Goal: Task Accomplishment & Management: Manage account settings

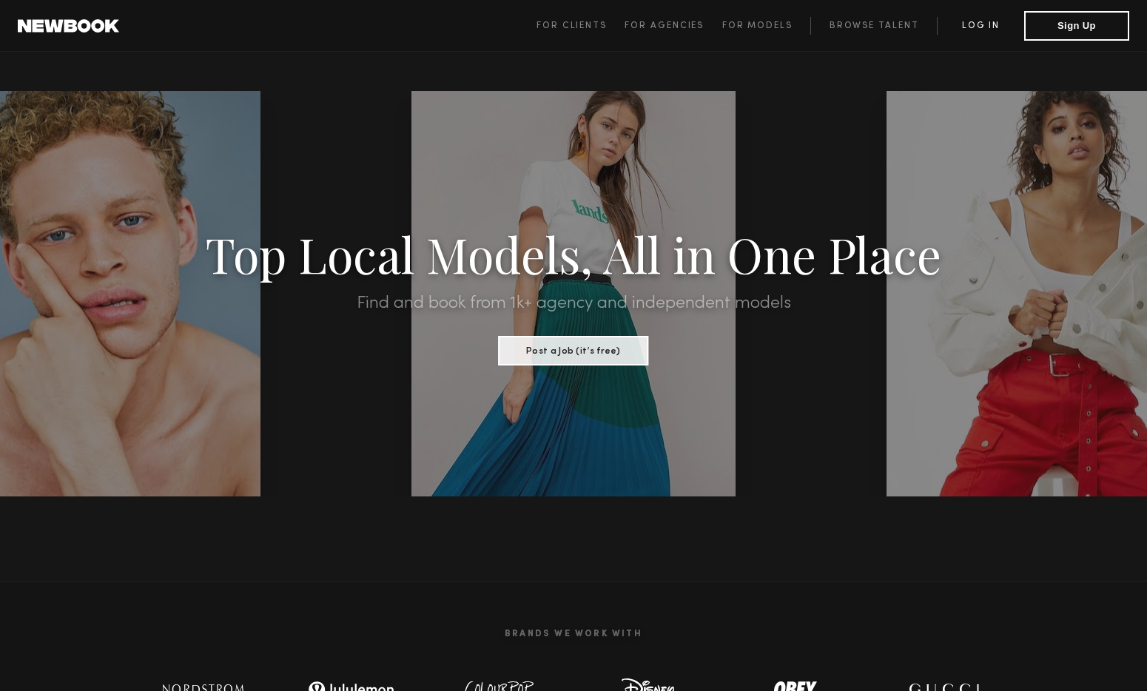
click at [982, 20] on link "Log in" at bounding box center [980, 26] width 87 height 18
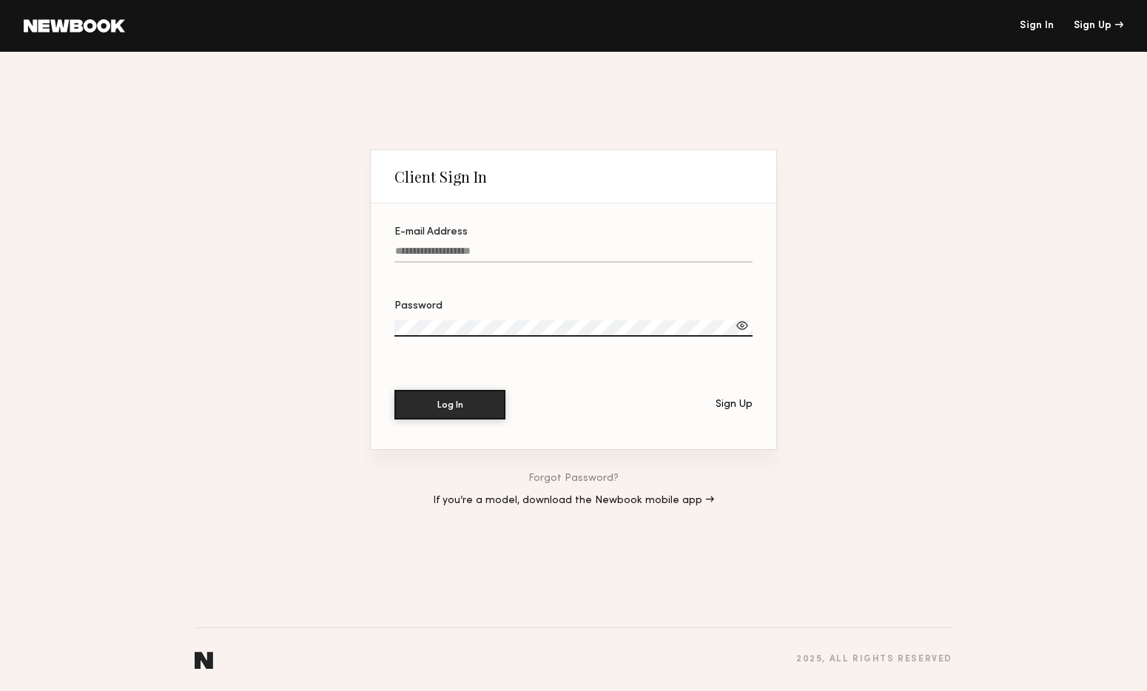
click at [600, 267] on div at bounding box center [574, 272] width 358 height 12
click at [600, 263] on input "E-mail Address" at bounding box center [574, 254] width 358 height 17
click at [600, 258] on input "E-mail Address" at bounding box center [574, 254] width 358 height 17
paste input "**********"
type input "**********"
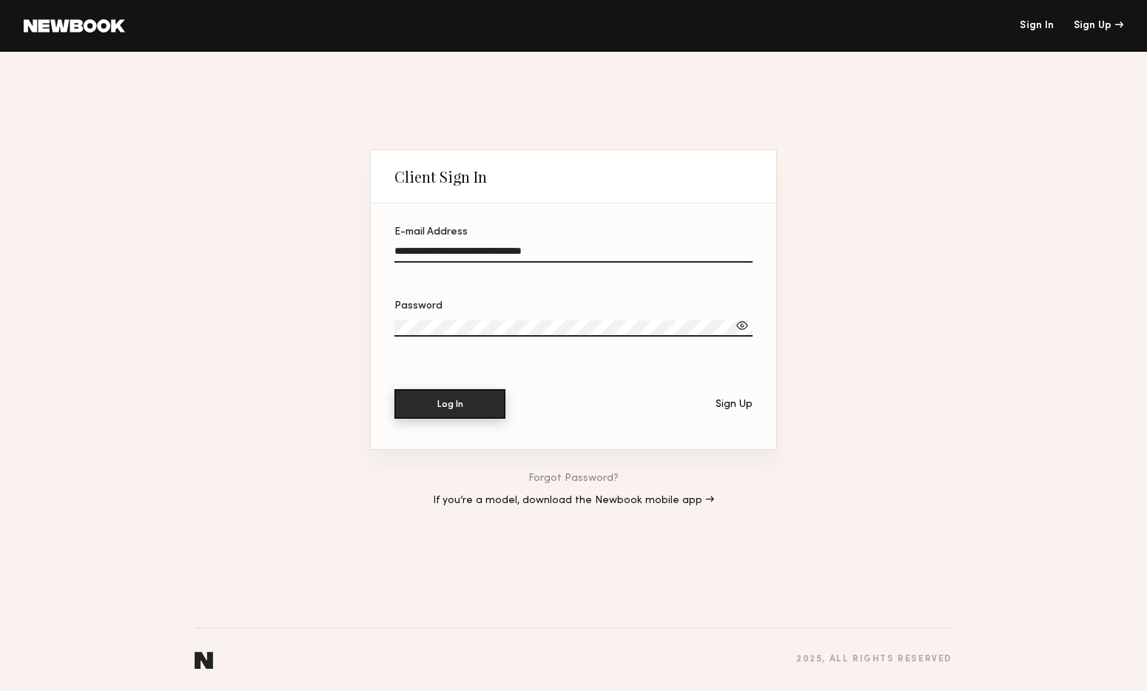
click at [447, 406] on button "Log In" at bounding box center [450, 404] width 111 height 30
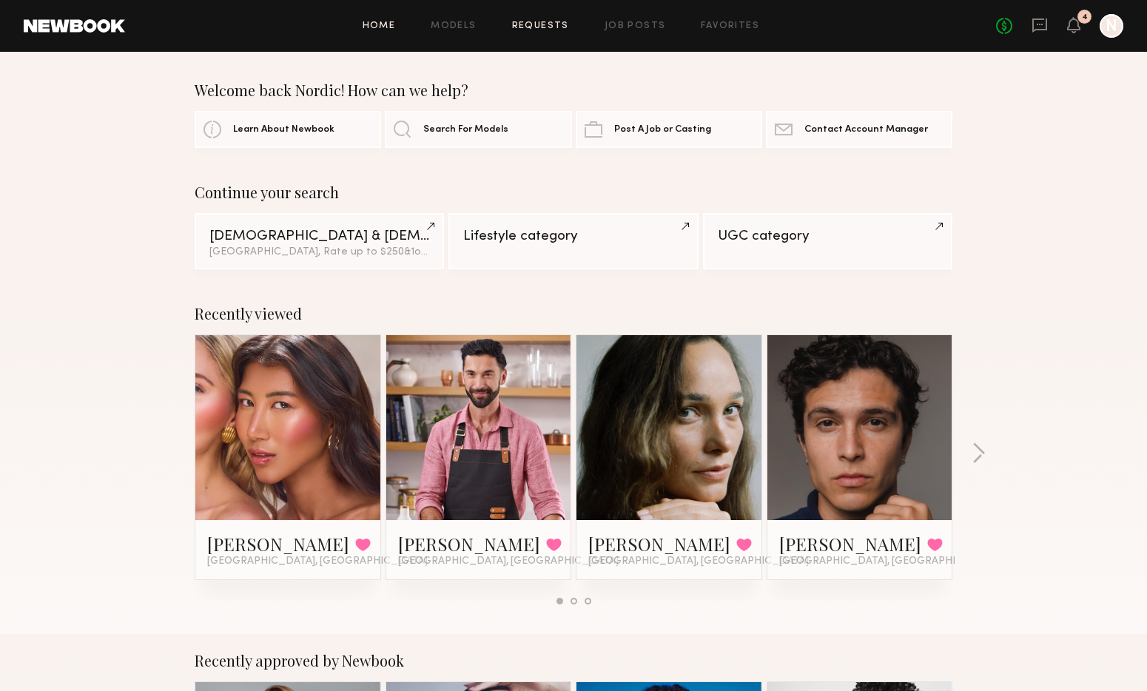
click at [548, 23] on link "Requests" at bounding box center [540, 26] width 57 height 10
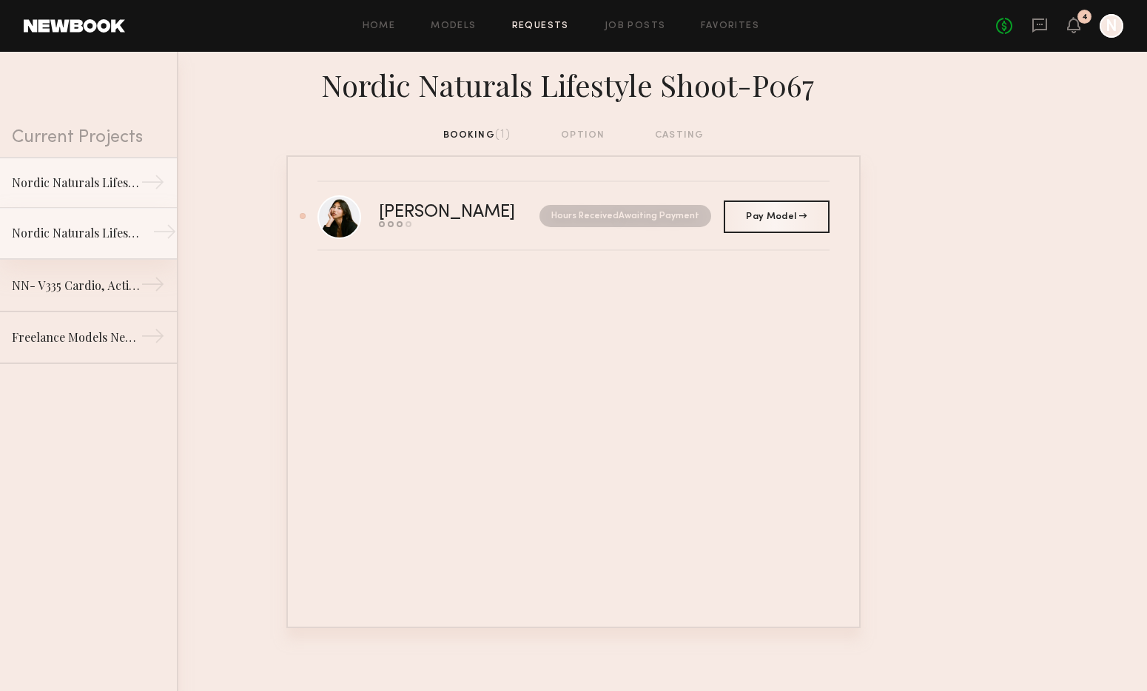
click at [19, 218] on link "Nordic Naturals Lifestyle Shoot →" at bounding box center [88, 234] width 177 height 52
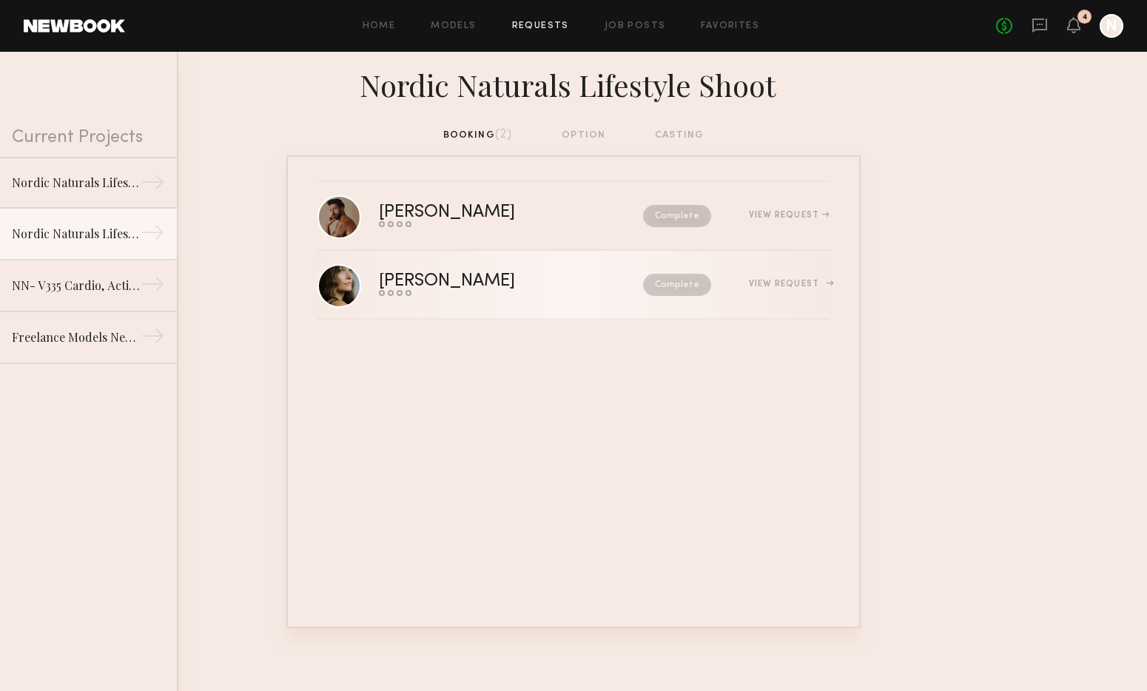
click at [442, 281] on div "[PERSON_NAME]" at bounding box center [479, 281] width 201 height 17
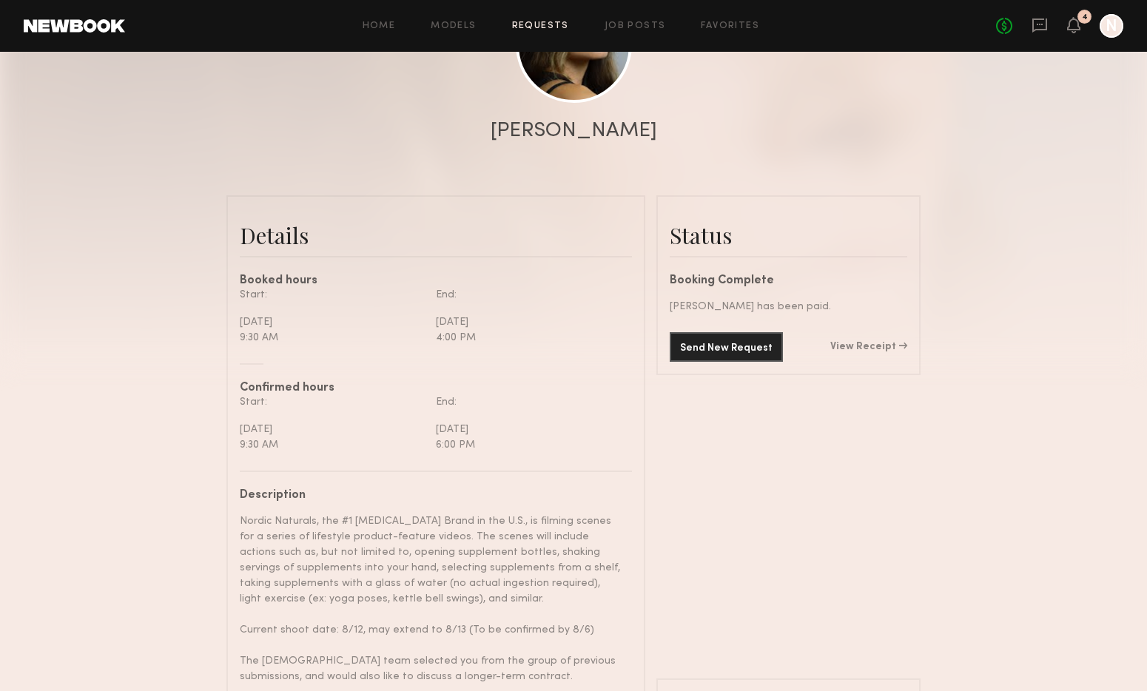
scroll to position [251, 0]
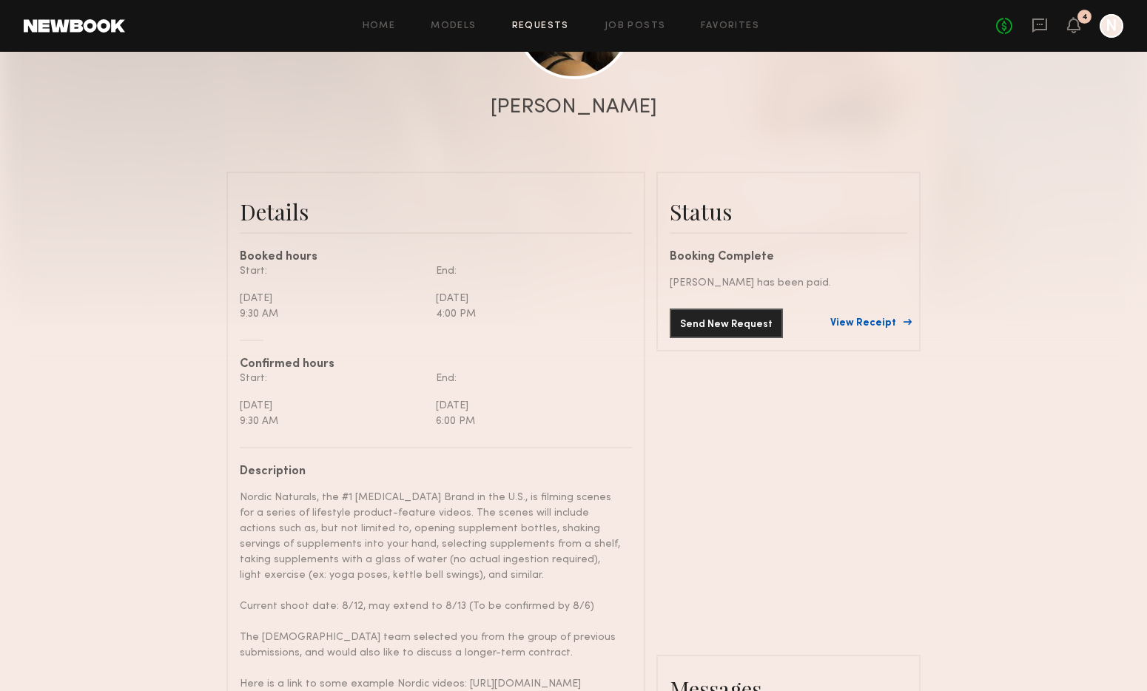
click at [877, 319] on link "View Receipt" at bounding box center [869, 323] width 77 height 10
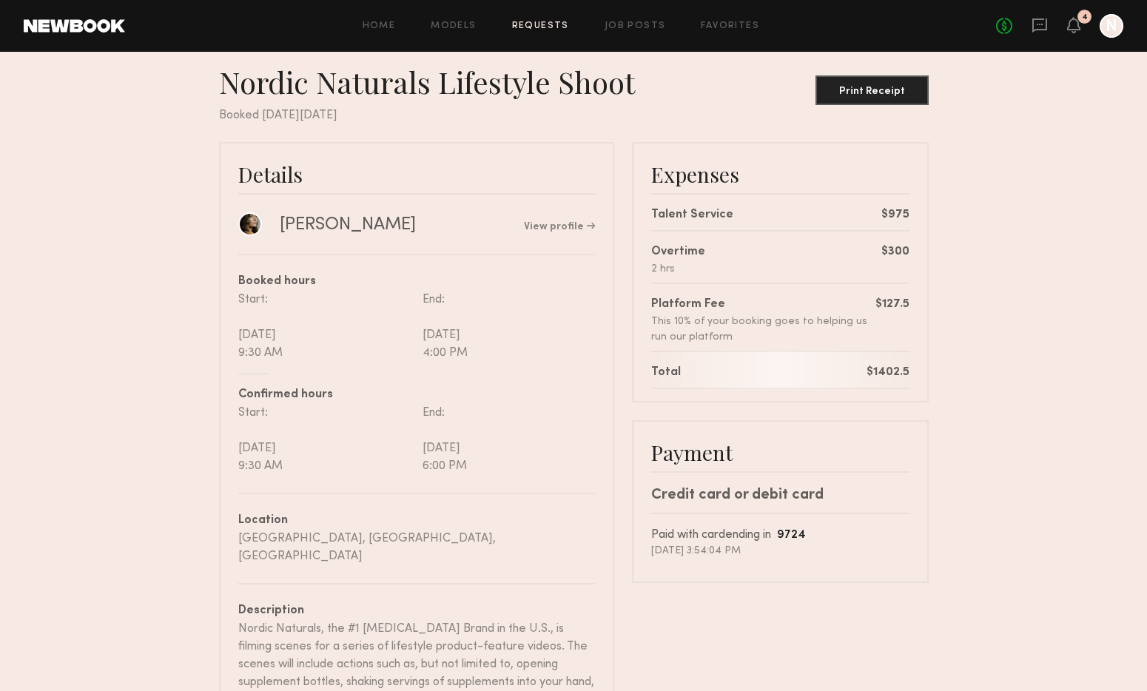
scroll to position [14, 0]
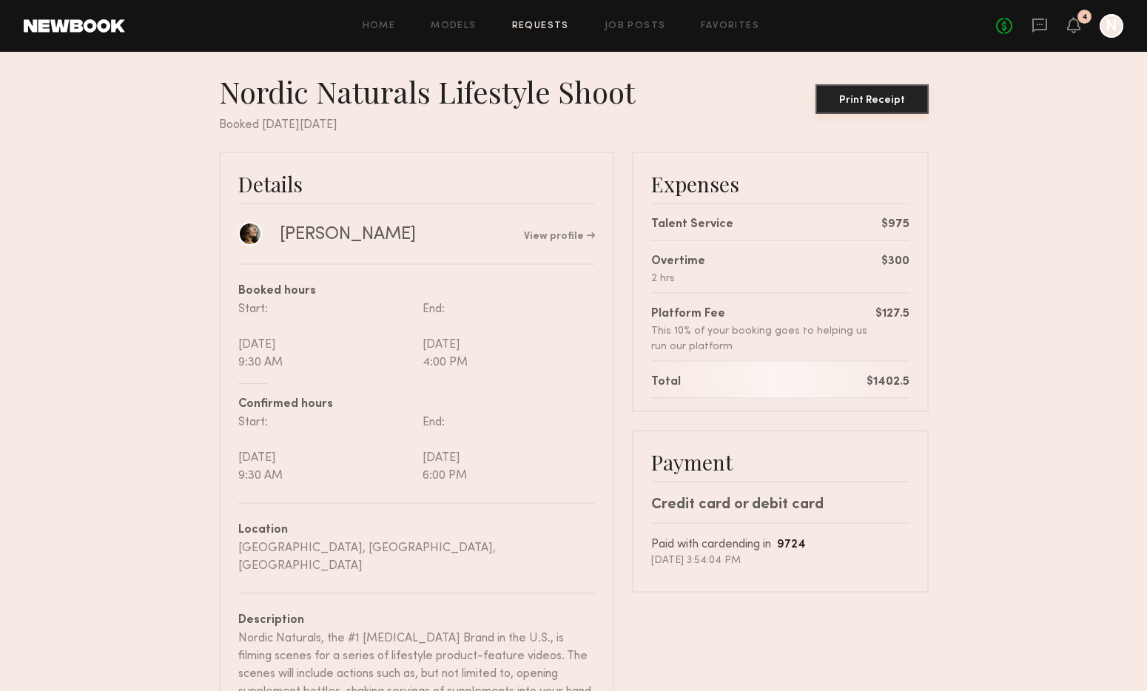
click at [881, 105] on button "Print Receipt" at bounding box center [872, 99] width 113 height 30
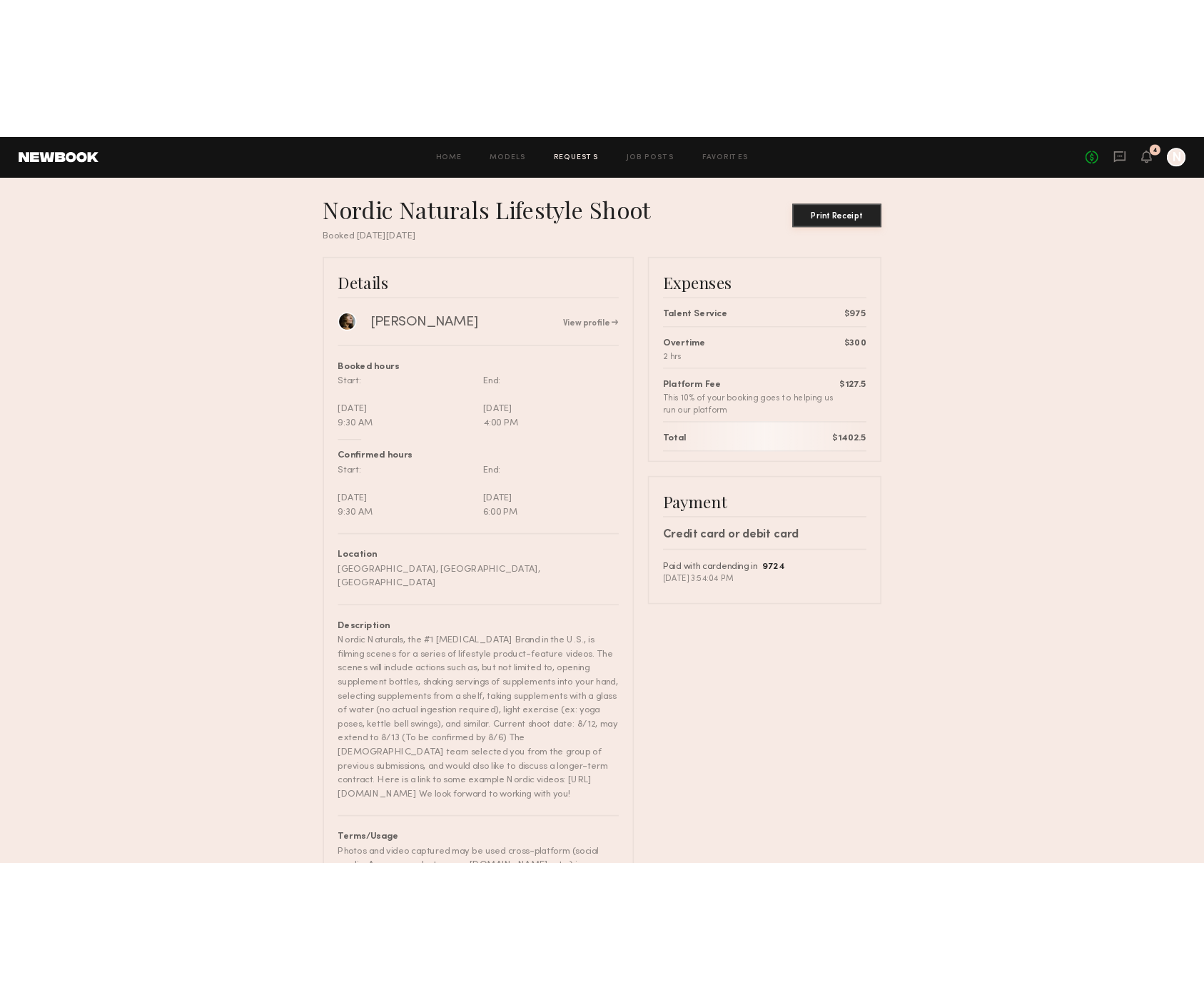
scroll to position [13, 0]
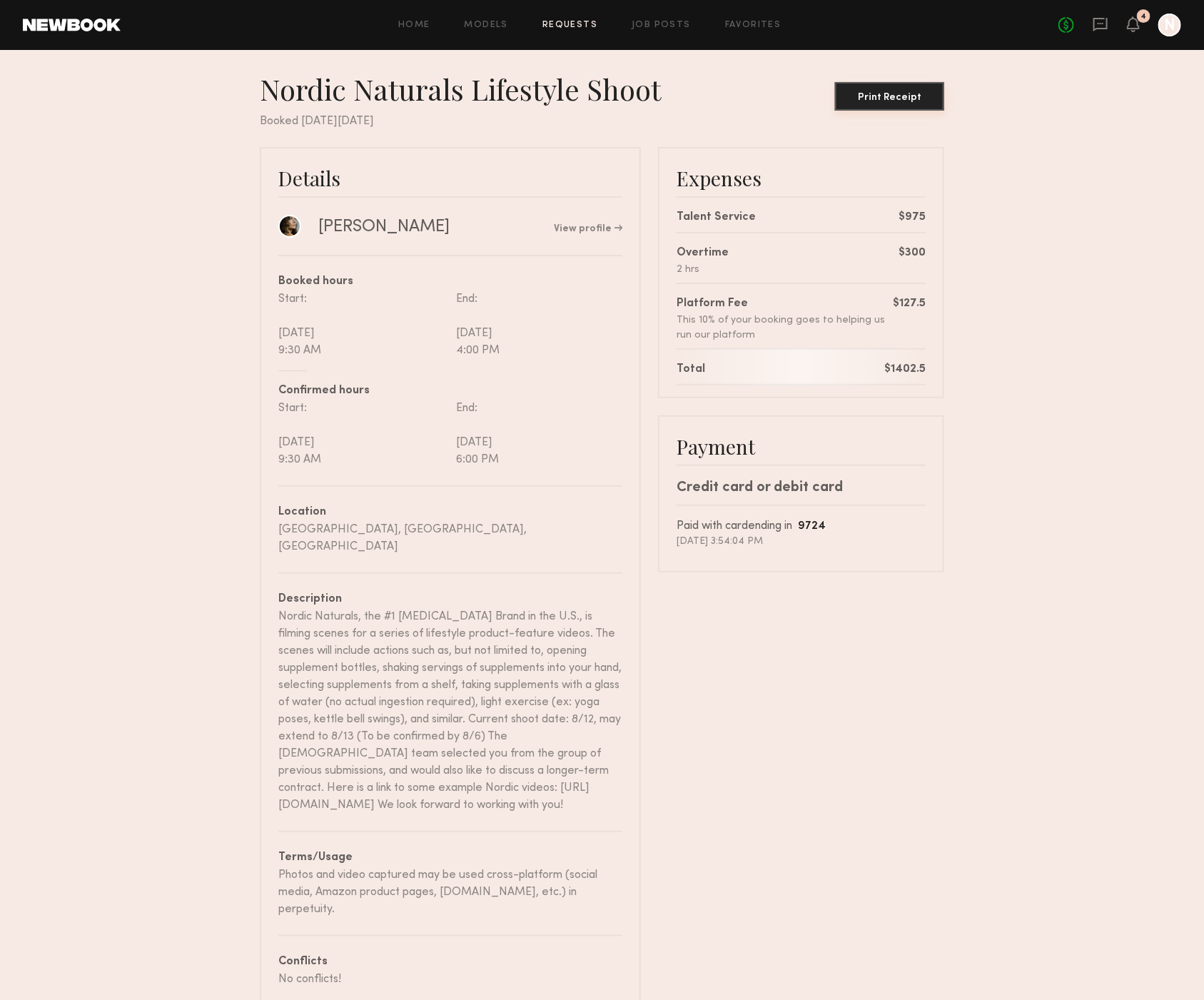
click at [896, 95] on div "Print Receipt" at bounding box center [889, 97] width 97 height 10
click at [883, 94] on div "Print Receipt" at bounding box center [889, 97] width 97 height 10
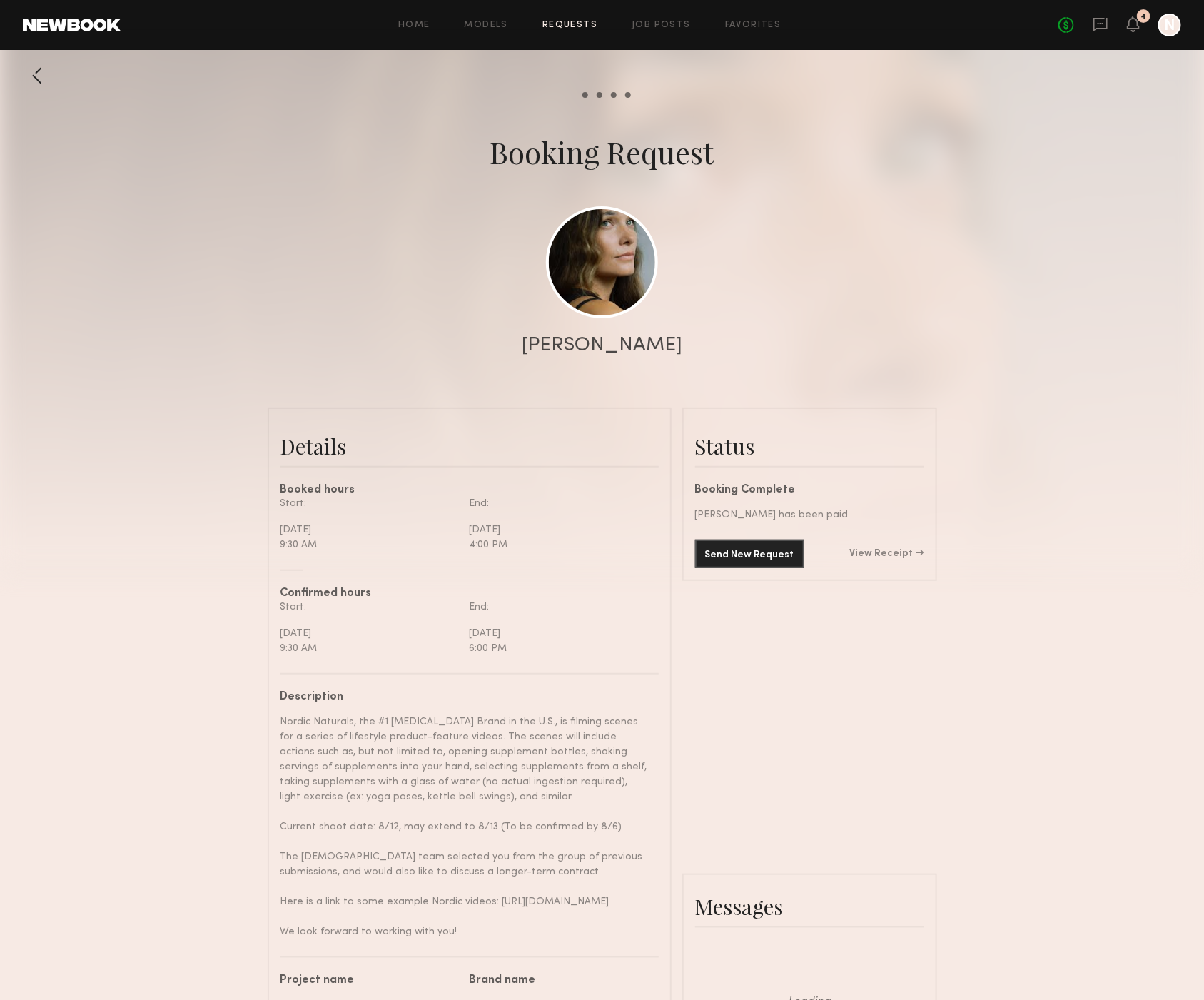
scroll to position [2251, 0]
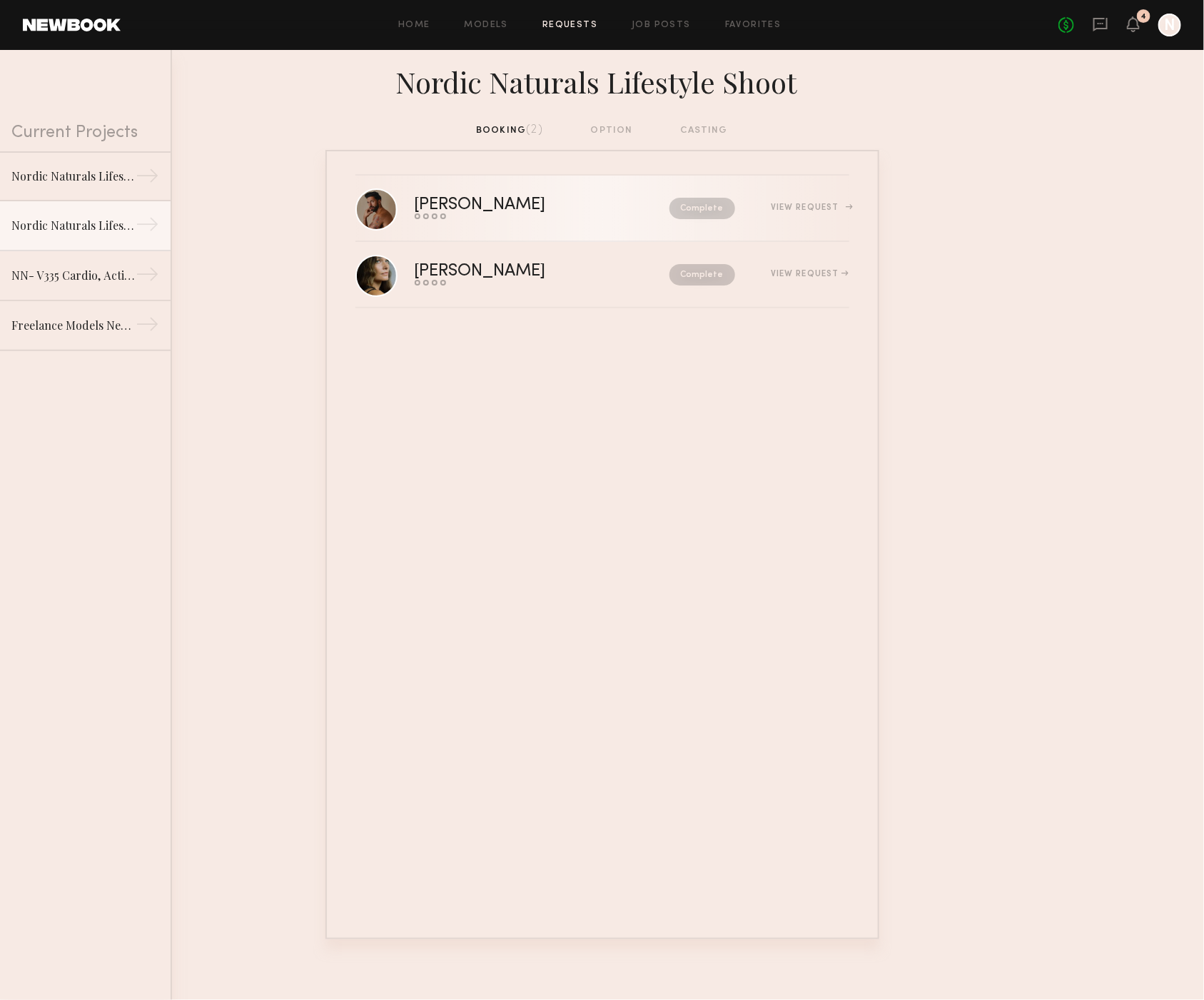
click at [777, 204] on div "View Request" at bounding box center [810, 207] width 78 height 9
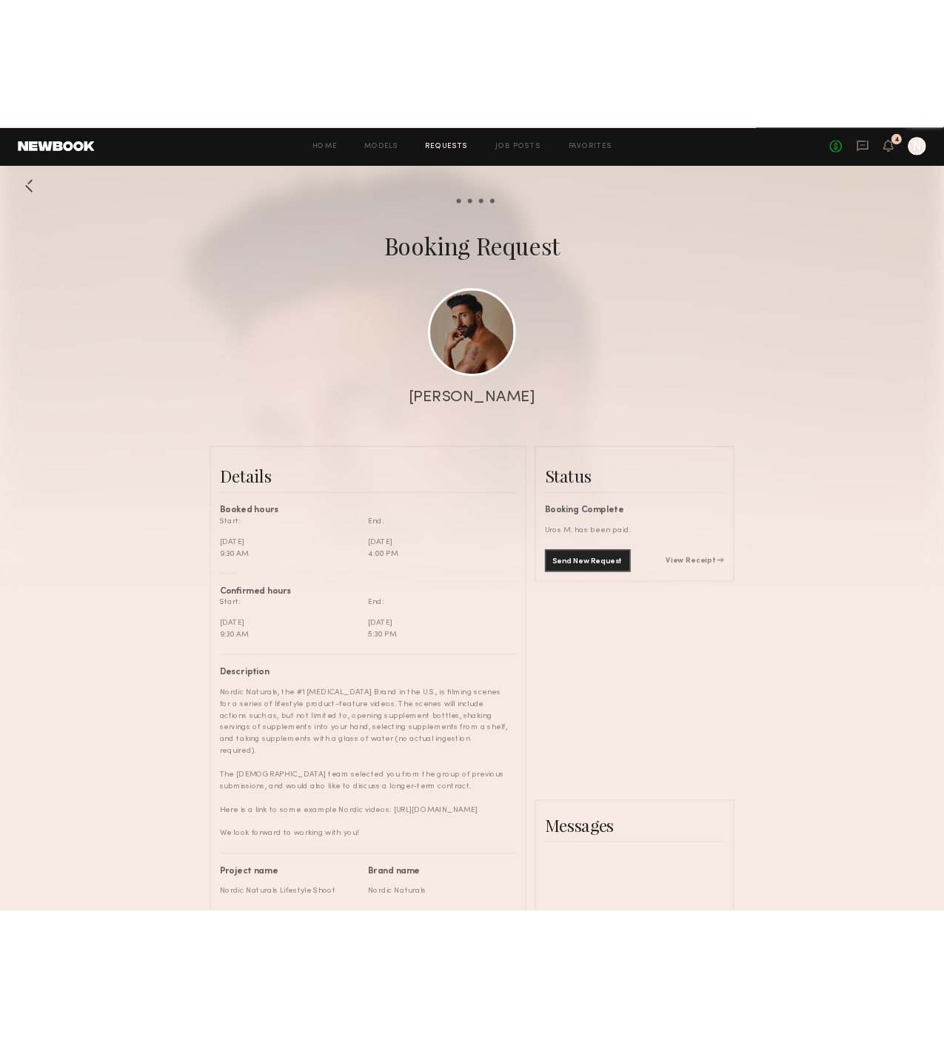
scroll to position [2993, 0]
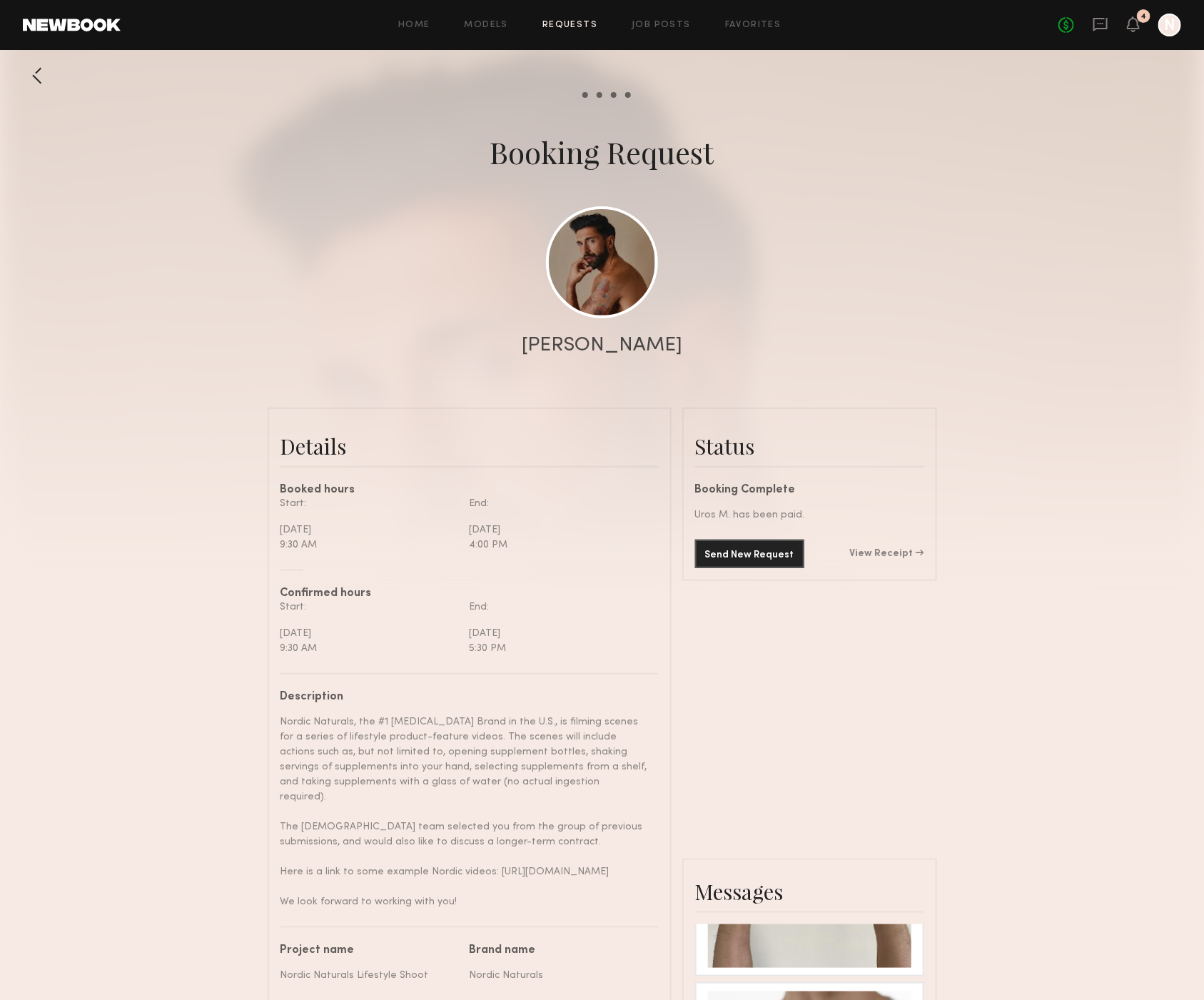
click at [886, 546] on div "Send New Request View Receipt" at bounding box center [810, 554] width 229 height 29
click at [885, 549] on link "View Receipt" at bounding box center [887, 554] width 74 height 10
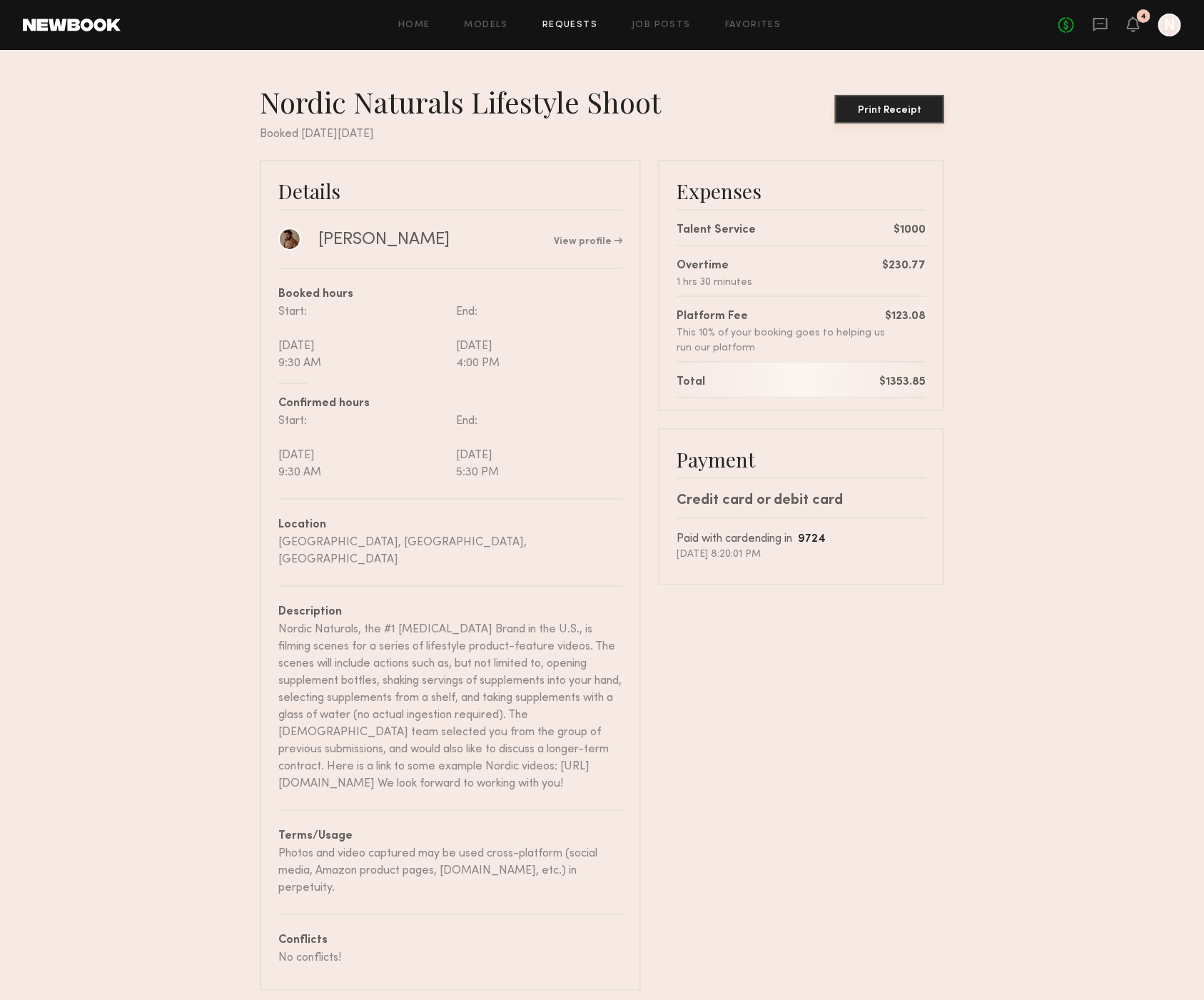
click at [892, 121] on button "Print Receipt" at bounding box center [889, 109] width 109 height 29
